Goal: Information Seeking & Learning: Learn about a topic

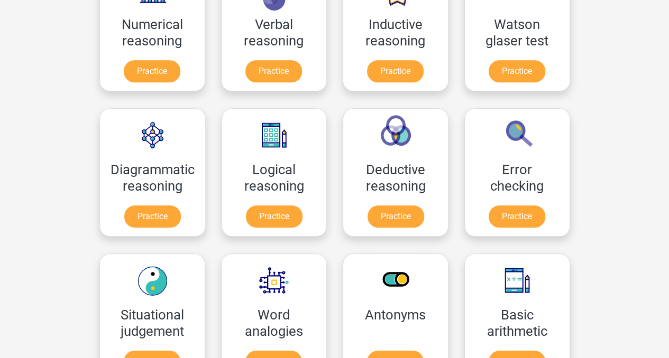
scroll to position [242, 0]
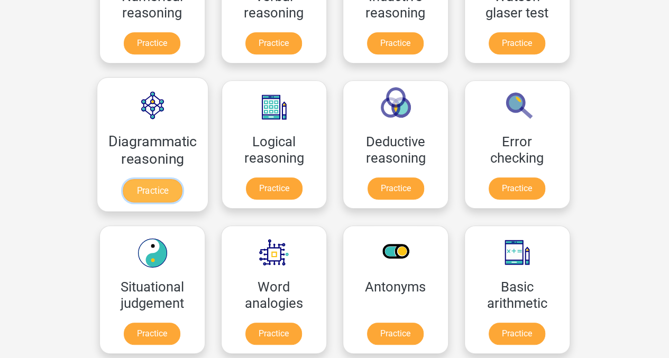
click at [150, 197] on link "Practice" at bounding box center [152, 190] width 59 height 23
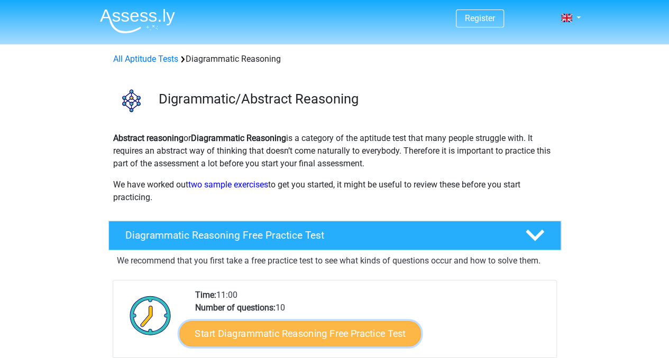
click at [338, 330] on link "Start Diagrammatic Reasoning Free Practice Test" at bounding box center [300, 333] width 242 height 25
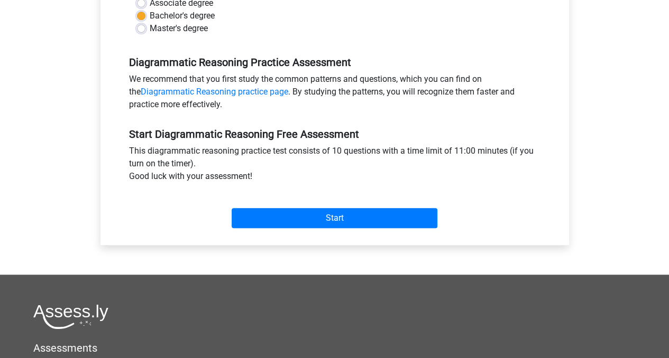
scroll to position [292, 0]
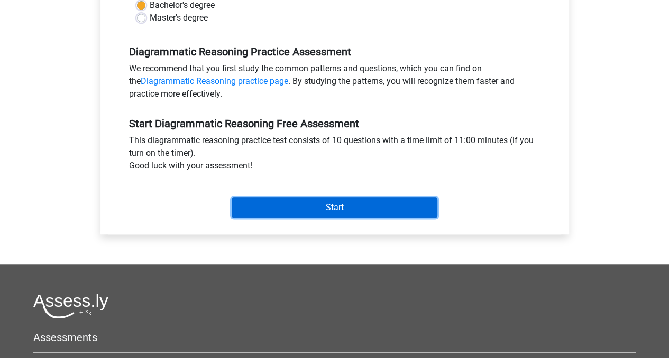
click at [361, 202] on input "Start" at bounding box center [335, 208] width 206 height 20
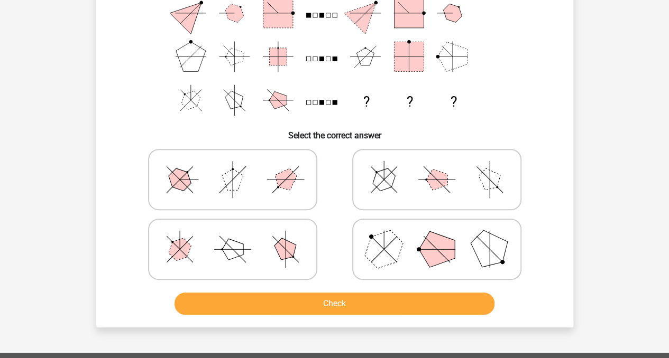
scroll to position [135, 0]
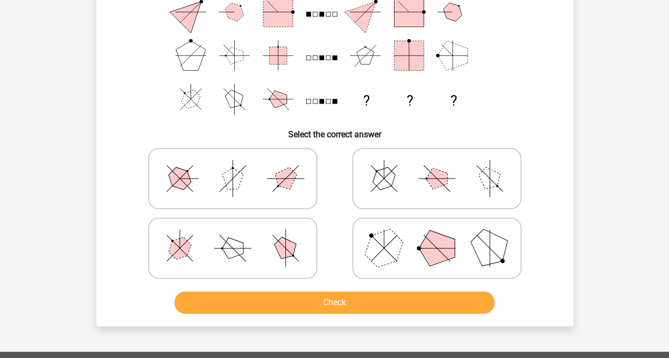
click at [470, 241] on icon at bounding box center [436, 248] width 159 height 53
click at [444, 235] on input "radio" at bounding box center [440, 231] width 7 height 7
radio input "true"
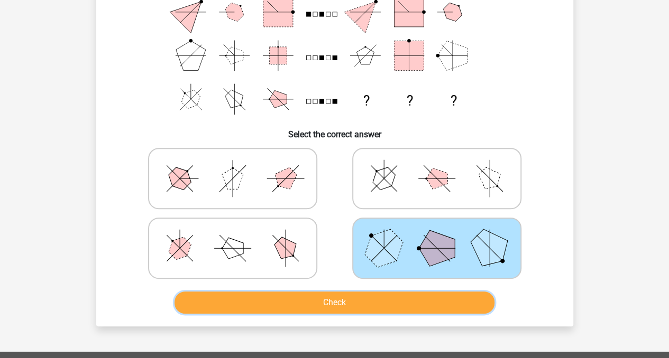
click at [369, 294] on button "Check" at bounding box center [334, 303] width 320 height 22
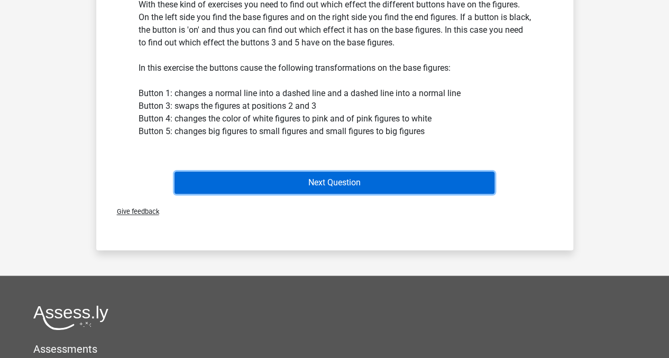
click at [409, 179] on button "Next Question" at bounding box center [334, 183] width 320 height 22
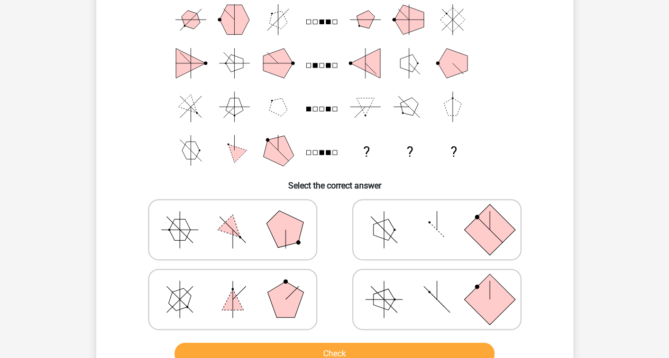
scroll to position [85, 0]
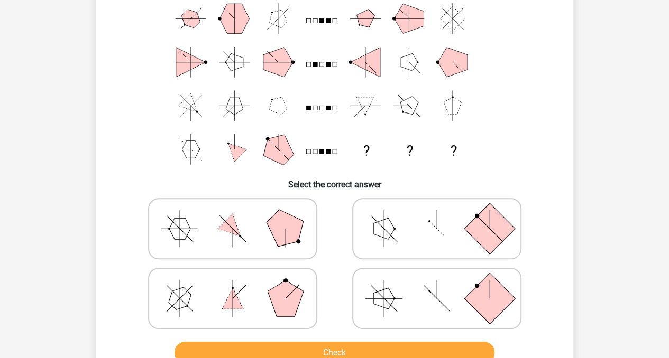
click at [410, 230] on icon at bounding box center [436, 228] width 159 height 53
click at [437, 216] on input "radio" at bounding box center [440, 212] width 7 height 7
radio input "true"
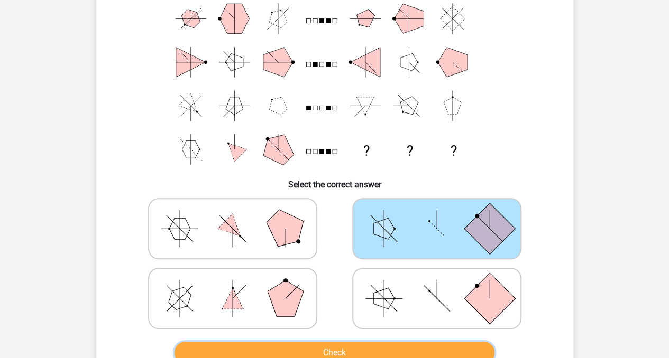
click at [324, 346] on button "Check" at bounding box center [334, 353] width 320 height 22
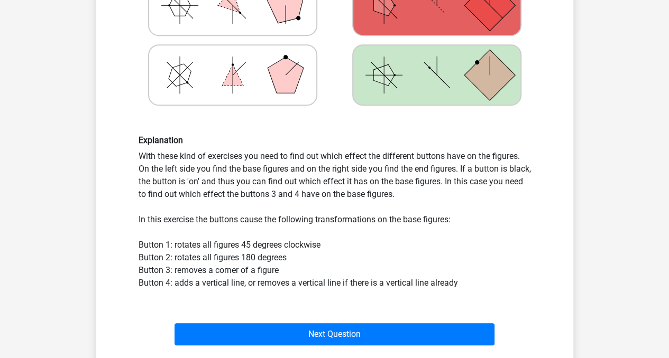
scroll to position [322, 0]
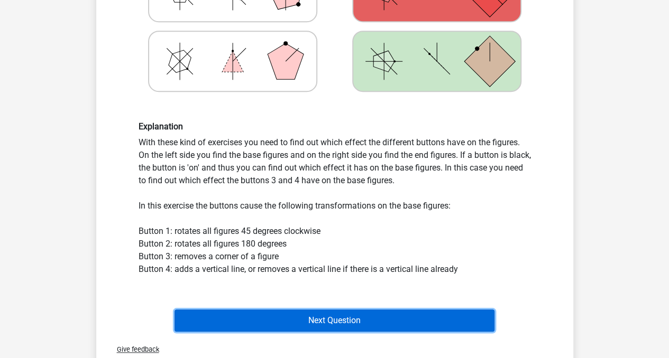
click at [364, 318] on button "Next Question" at bounding box center [334, 321] width 320 height 22
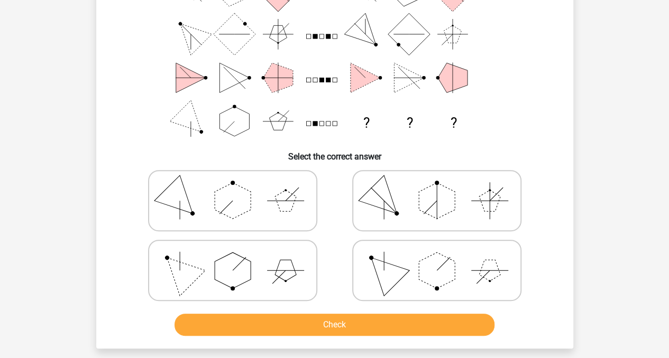
scroll to position [114, 0]
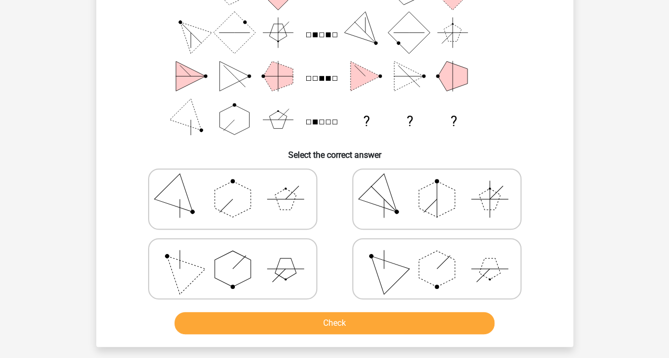
click at [218, 250] on icon at bounding box center [232, 269] width 159 height 53
click at [233, 250] on input "radio" at bounding box center [236, 252] width 7 height 7
radio input "true"
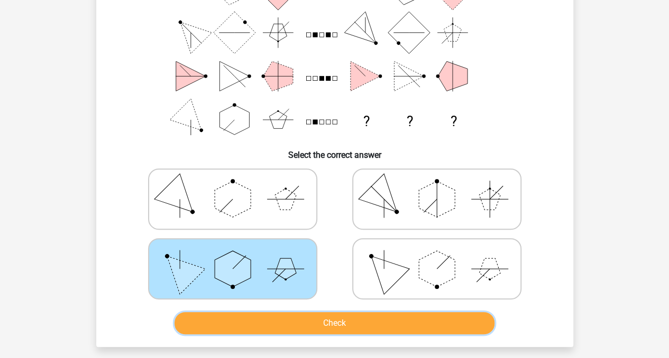
click at [293, 318] on button "Check" at bounding box center [334, 323] width 320 height 22
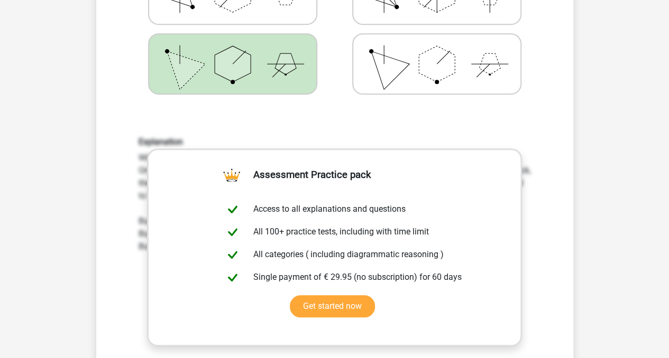
scroll to position [324, 0]
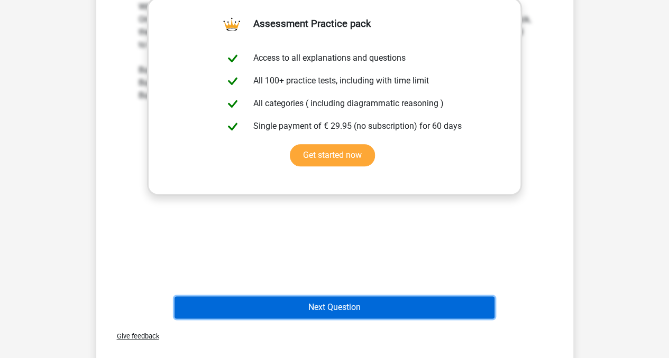
click at [380, 301] on button "Next Question" at bounding box center [334, 308] width 320 height 22
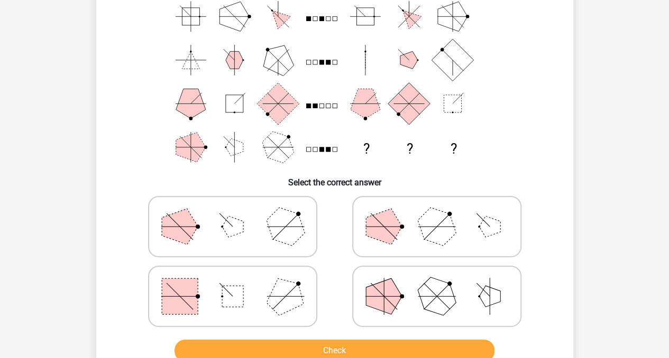
scroll to position [93, 0]
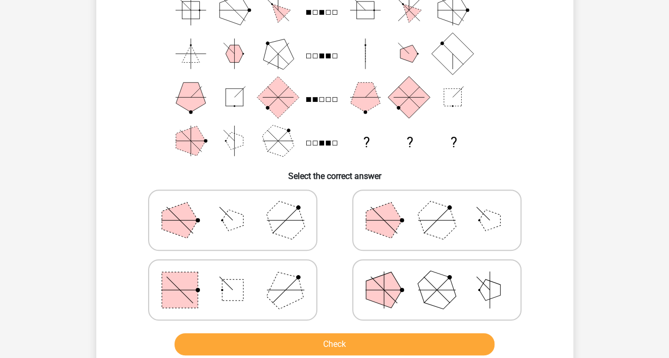
click at [243, 290] on icon at bounding box center [232, 290] width 159 height 53
click at [240, 277] on input "radio" at bounding box center [236, 273] width 7 height 7
radio input "true"
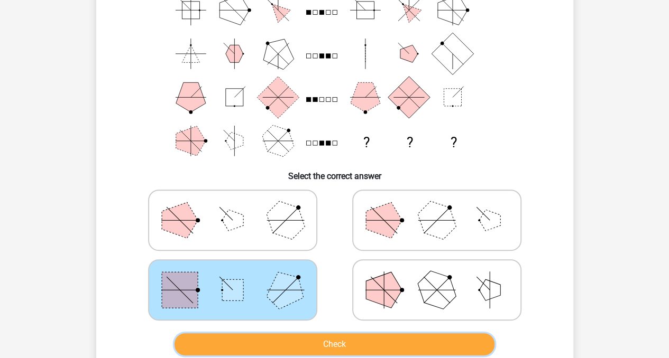
click at [306, 341] on button "Check" at bounding box center [334, 345] width 320 height 22
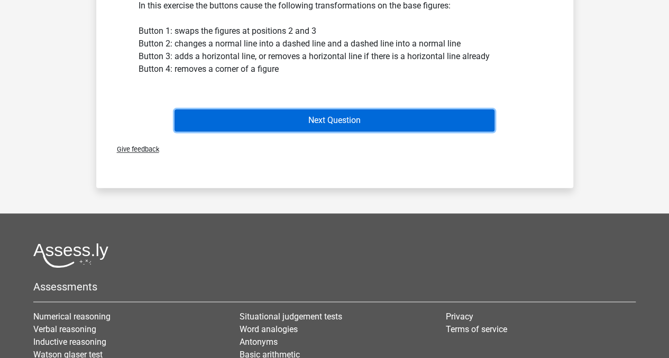
click at [469, 114] on button "Next Question" at bounding box center [334, 120] width 320 height 22
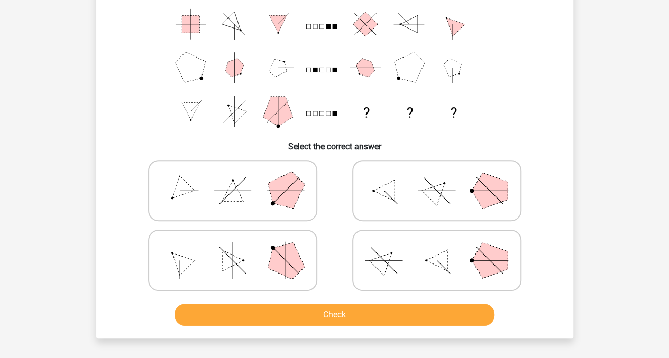
scroll to position [132, 0]
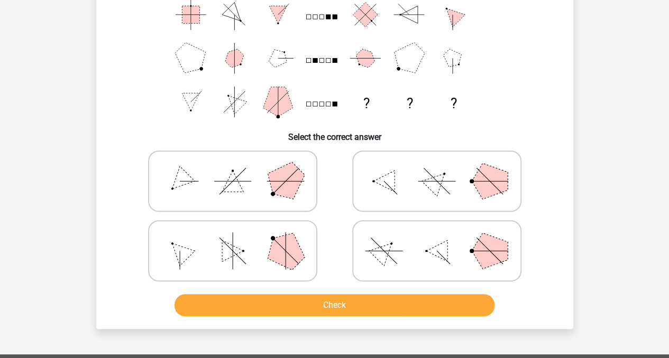
click at [440, 238] on icon at bounding box center [436, 251] width 159 height 53
click at [440, 238] on input "radio" at bounding box center [440, 234] width 7 height 7
radio input "true"
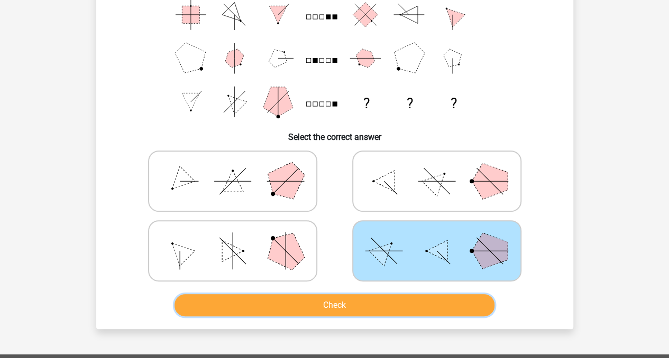
click at [368, 299] on button "Check" at bounding box center [334, 305] width 320 height 22
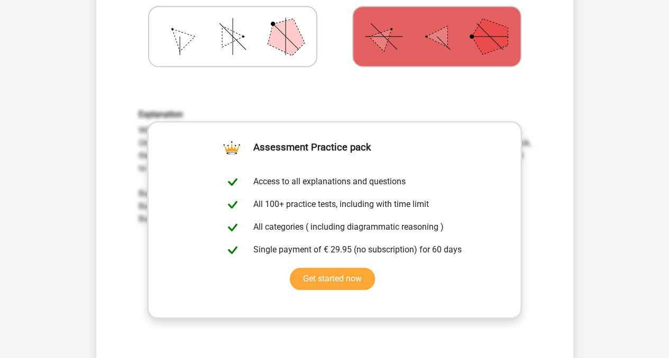
scroll to position [387, 0]
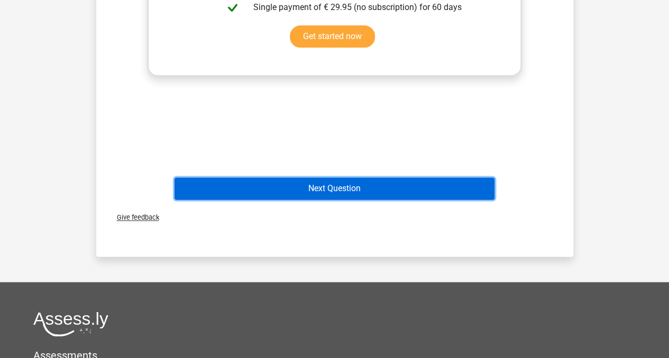
click at [427, 187] on button "Next Question" at bounding box center [334, 189] width 320 height 22
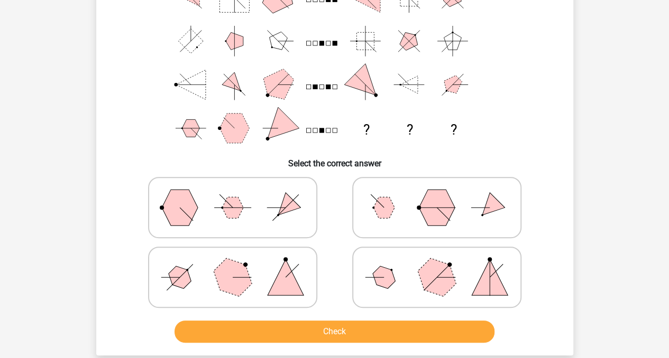
scroll to position [106, 0]
click at [258, 261] on icon at bounding box center [232, 277] width 159 height 53
click at [240, 261] on input "radio" at bounding box center [236, 260] width 7 height 7
radio input "true"
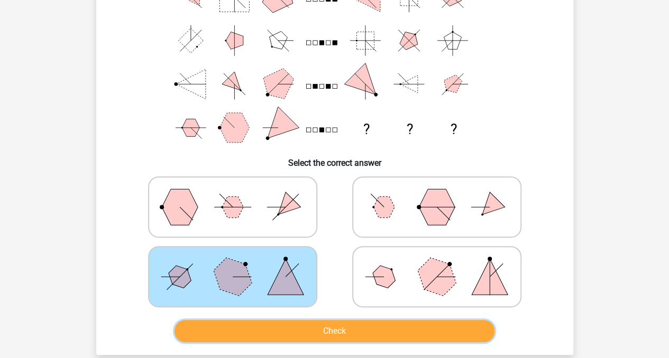
click at [335, 332] on button "Check" at bounding box center [334, 331] width 320 height 22
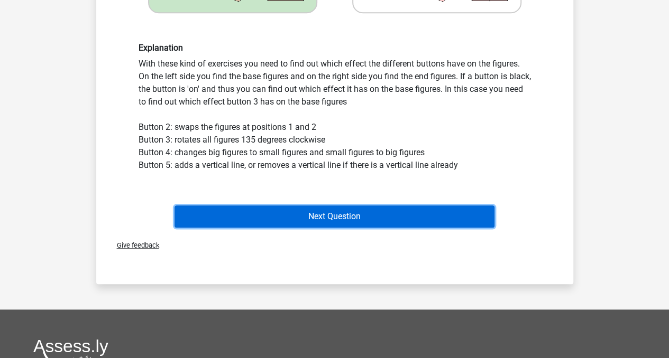
click at [412, 207] on button "Next Question" at bounding box center [334, 217] width 320 height 22
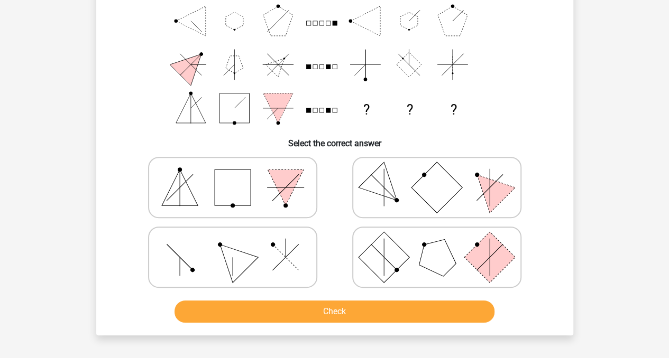
scroll to position [127, 0]
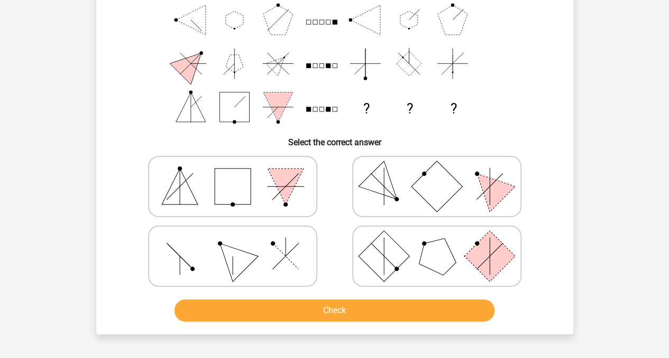
click at [303, 253] on icon at bounding box center [232, 256] width 159 height 53
click at [240, 243] on input "radio" at bounding box center [236, 239] width 7 height 7
radio input "true"
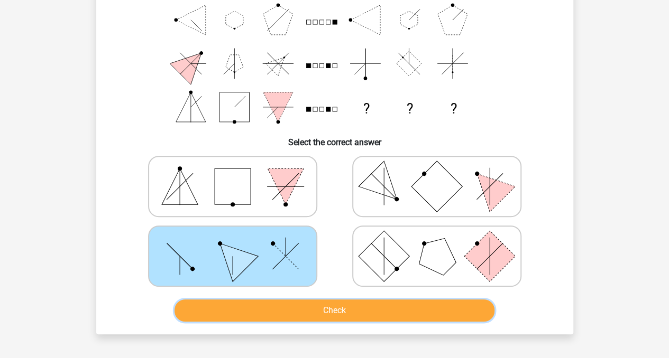
click at [312, 312] on button "Check" at bounding box center [334, 311] width 320 height 22
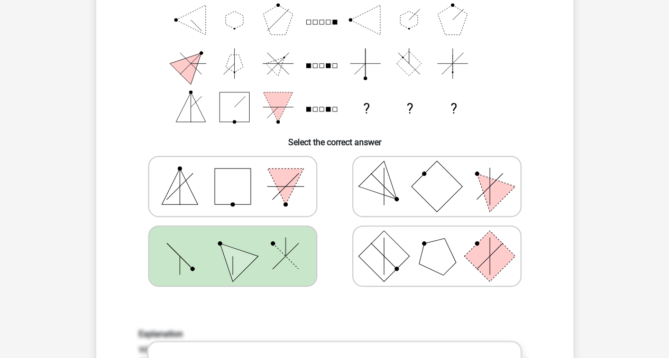
drag, startPoint x: 666, startPoint y: 95, endPoint x: 676, endPoint y: 126, distance: 32.8
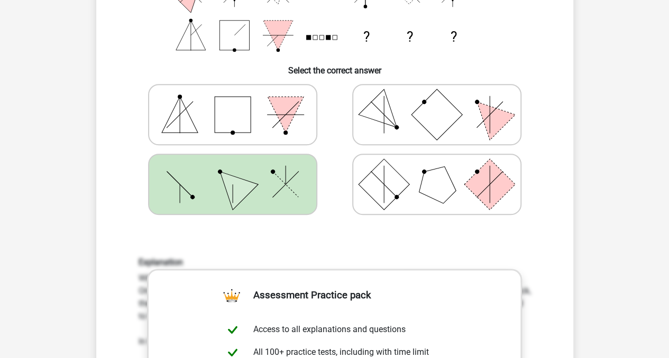
scroll to position [390, 0]
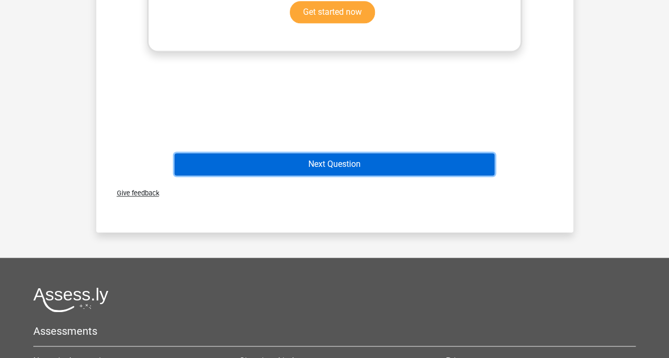
click at [464, 164] on button "Next Question" at bounding box center [334, 164] width 320 height 22
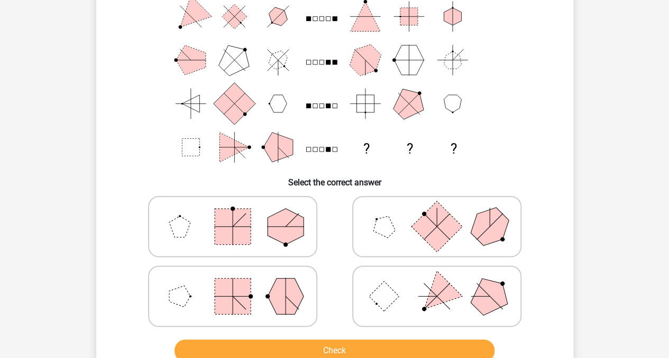
scroll to position [87, 0]
click at [291, 305] on polygon at bounding box center [286, 296] width 36 height 36
click at [240, 283] on input "radio" at bounding box center [236, 279] width 7 height 7
radio input "true"
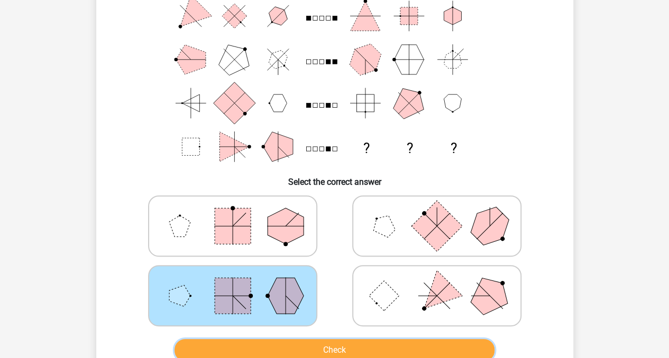
click at [316, 348] on button "Check" at bounding box center [334, 350] width 320 height 22
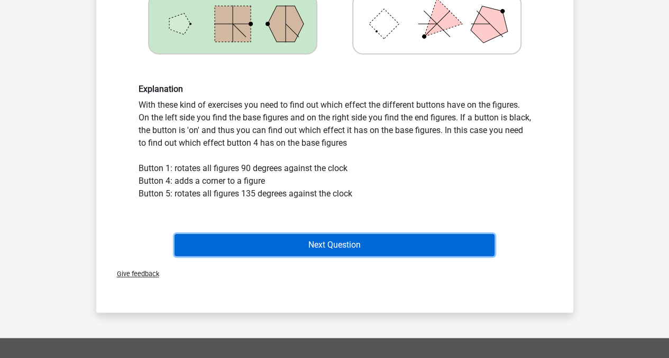
click at [444, 243] on button "Next Question" at bounding box center [334, 245] width 320 height 22
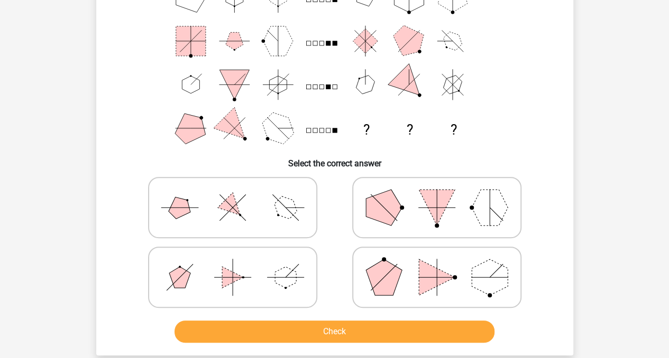
scroll to position [112, 0]
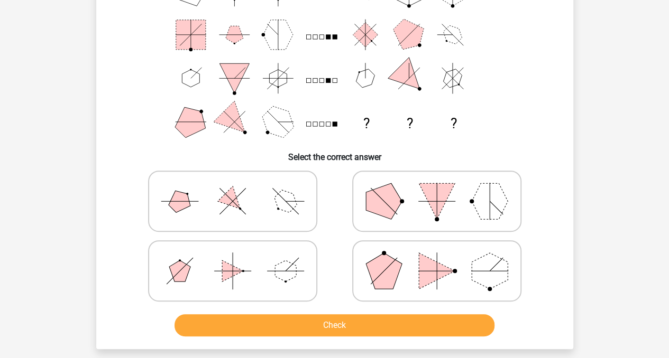
click at [288, 208] on polygon at bounding box center [285, 202] width 30 height 30
click at [240, 188] on input "radio" at bounding box center [236, 184] width 7 height 7
radio input "true"
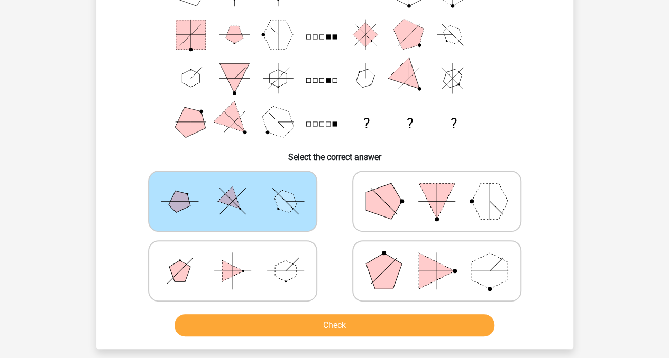
click at [288, 208] on polygon at bounding box center [285, 202] width 30 height 30
click at [240, 188] on input "radio" at bounding box center [236, 184] width 7 height 7
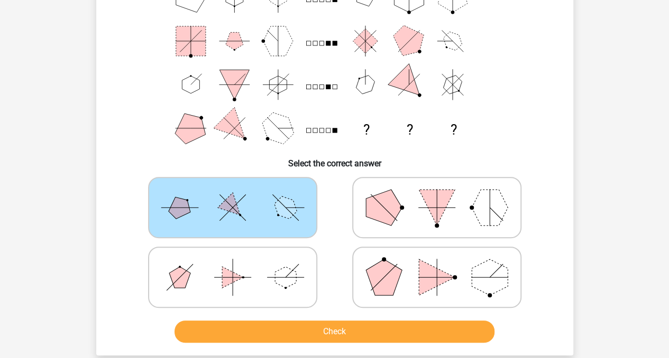
scroll to position [157, 0]
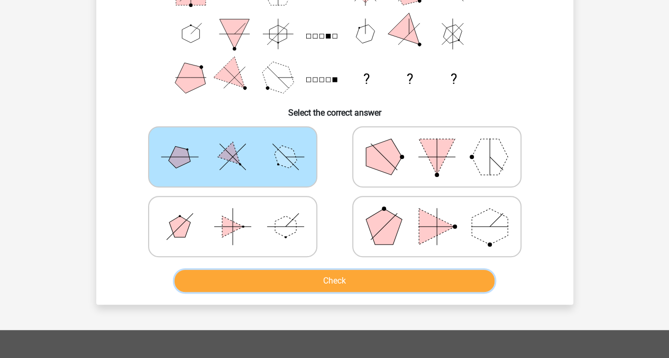
click at [382, 282] on button "Check" at bounding box center [334, 281] width 320 height 22
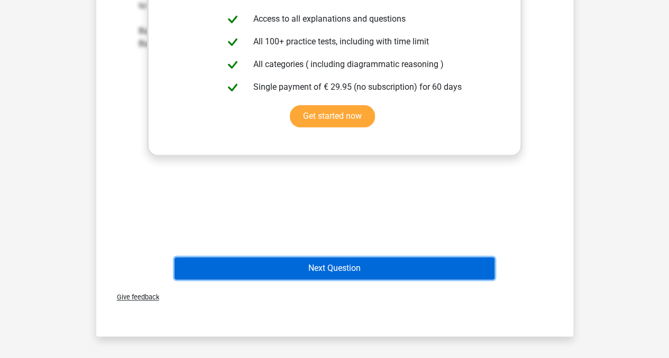
click at [401, 269] on button "Next Question" at bounding box center [334, 268] width 320 height 22
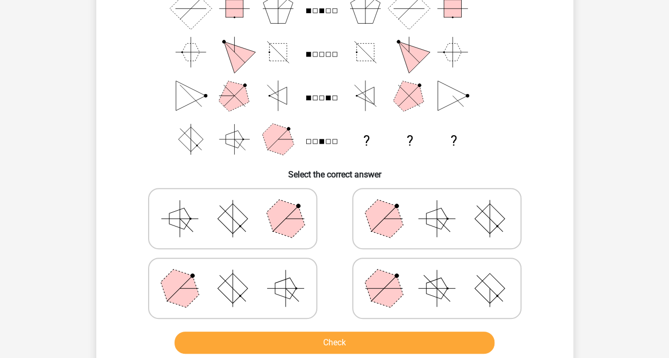
scroll to position [96, 0]
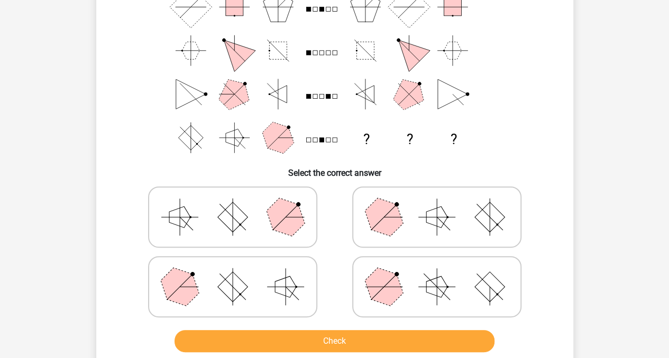
click at [313, 215] on label at bounding box center [232, 217] width 169 height 61
click at [240, 204] on input "radio" at bounding box center [236, 200] width 7 height 7
radio input "true"
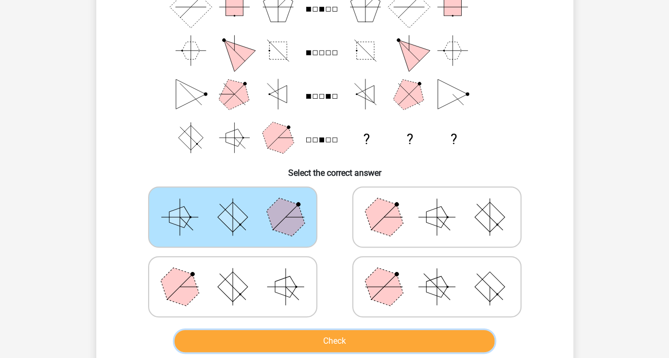
click at [274, 340] on button "Check" at bounding box center [334, 341] width 320 height 22
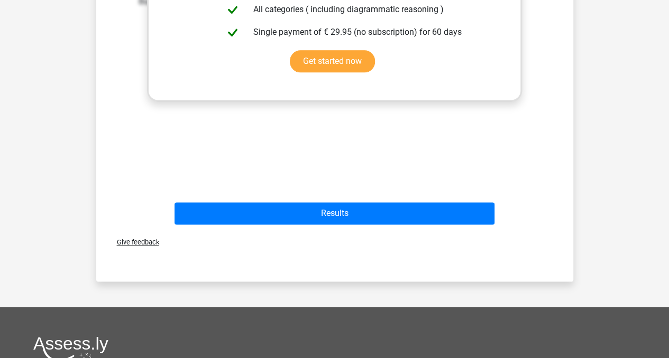
scroll to position [574, 0]
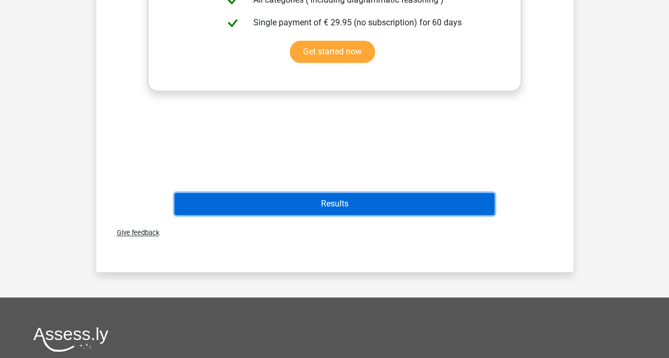
click at [457, 207] on button "Results" at bounding box center [334, 204] width 320 height 22
